Goal: Check status

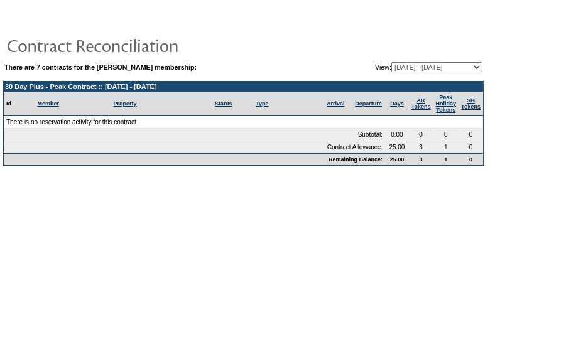
click at [392, 67] on select "03/15/22 - 05/31/23 06/01/23 - 05/31/24 06/01/24 - 05/31/25 06/01/25 - 05/31/26…" at bounding box center [437, 67] width 91 height 10
select select "130398"
click at [392, 62] on select "03/15/22 - 05/31/23 06/01/23 - 05/31/24 06/01/24 - 05/31/25 06/01/25 - 05/31/26…" at bounding box center [437, 67] width 91 height 10
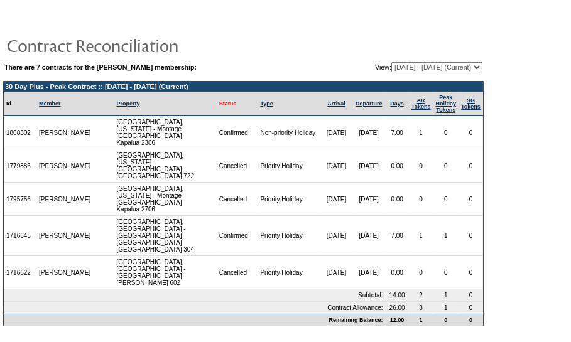
click at [219, 106] on link "Status" at bounding box center [228, 104] width 18 height 6
